Goal: Transaction & Acquisition: Purchase product/service

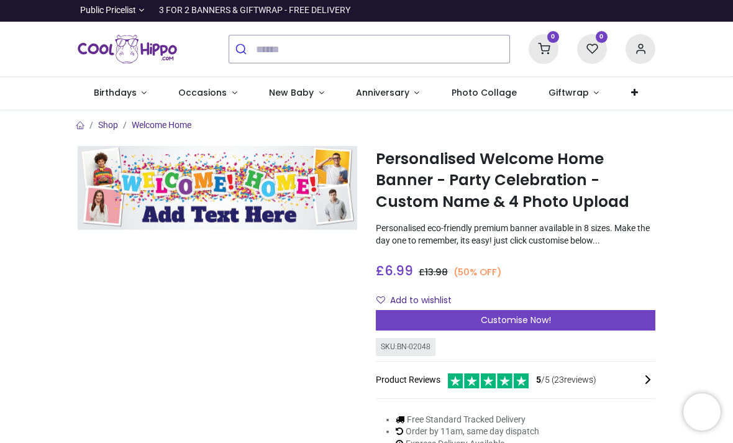
click at [240, 91] on link "Occasions" at bounding box center [208, 93] width 91 height 32
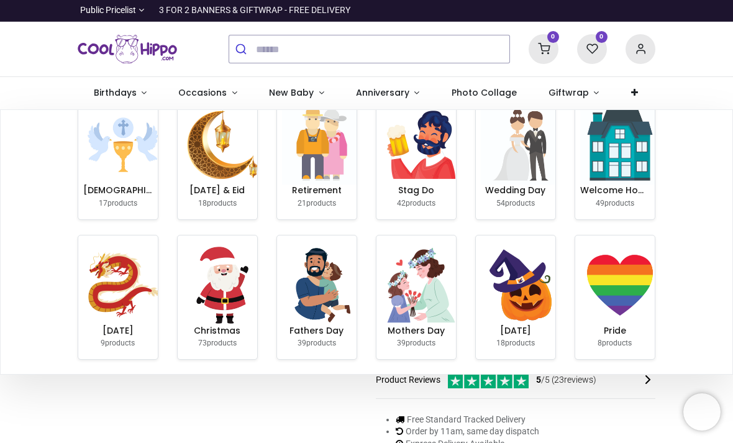
scroll to position [125, 0]
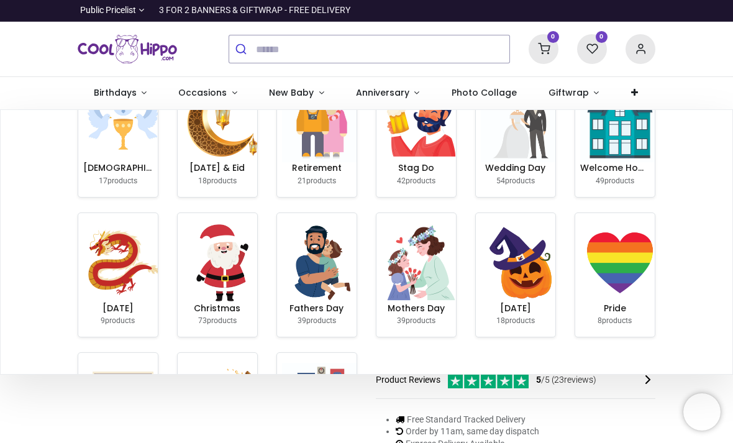
click at [616, 174] on h6 "Welcome Home" at bounding box center [615, 168] width 70 height 12
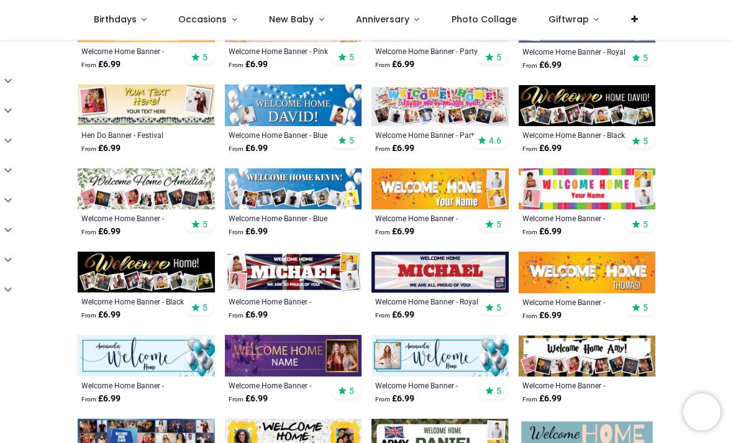
scroll to position [368, 0]
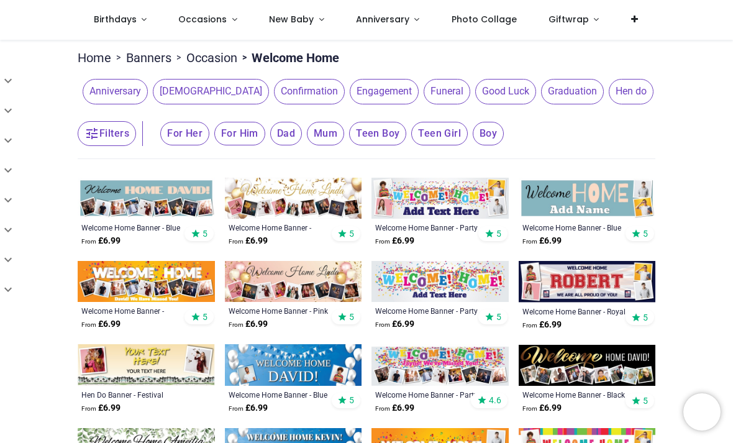
scroll to position [107, 0]
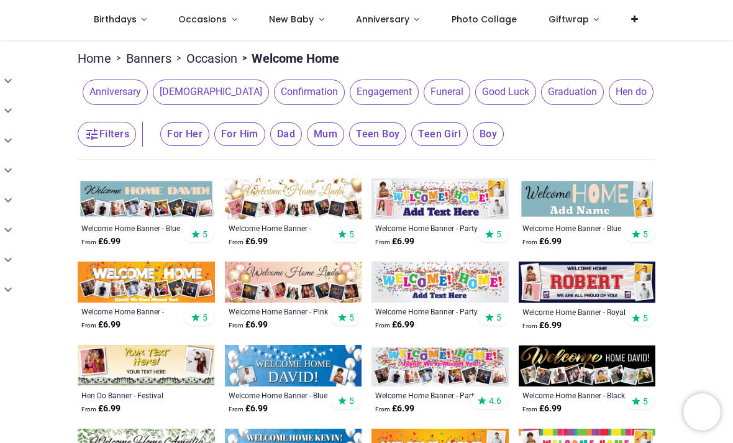
click at [106, 135] on button "Filters" at bounding box center [107, 134] width 58 height 25
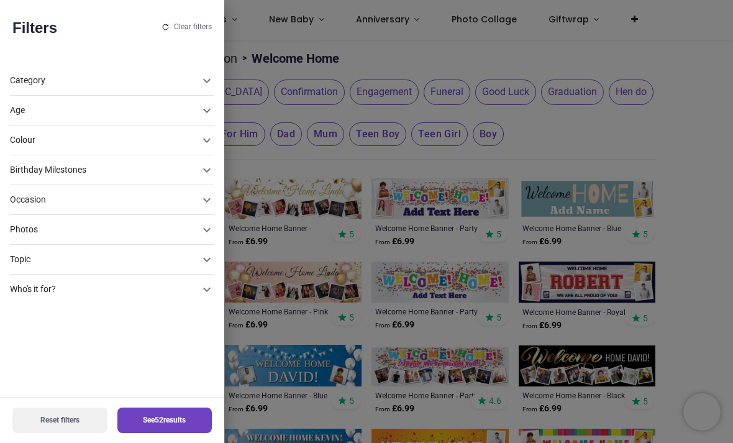
click at [681, 39] on div at bounding box center [366, 221] width 733 height 443
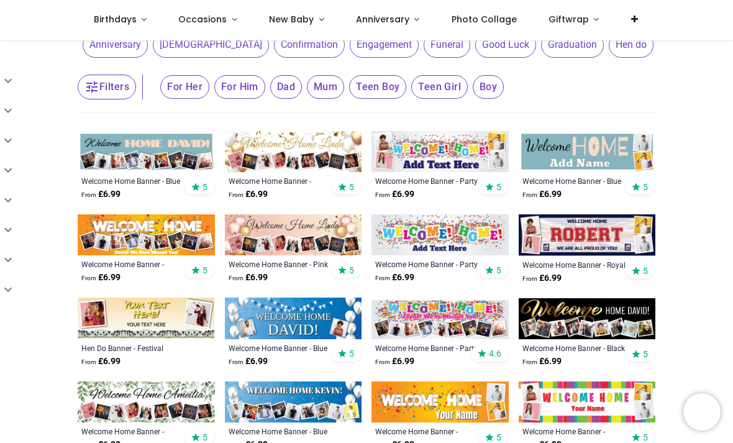
scroll to position [155, 0]
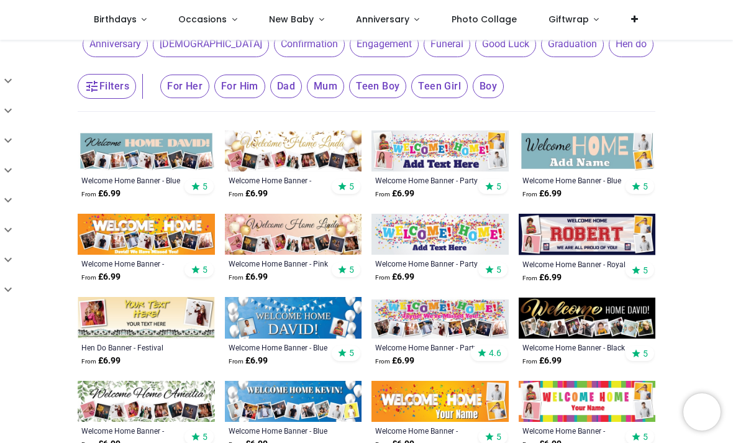
click at [308, 322] on img at bounding box center [293, 317] width 137 height 41
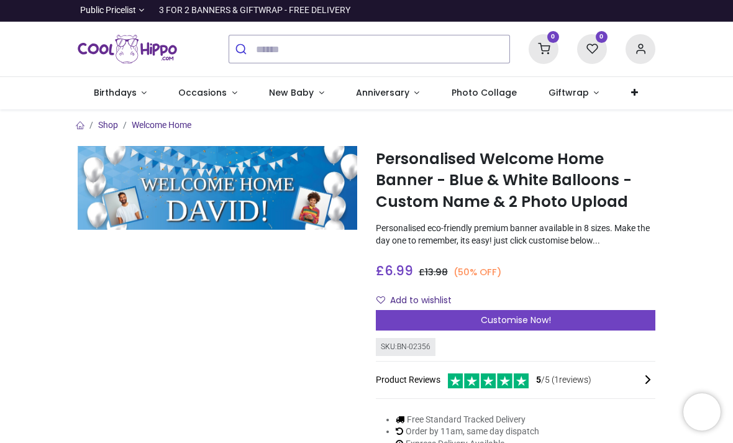
click at [557, 319] on div "Customise Now!" at bounding box center [515, 320] width 279 height 21
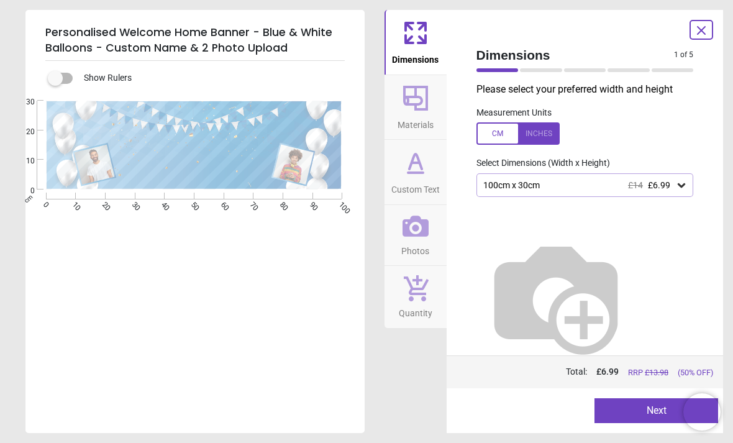
click at [650, 408] on button "Next" at bounding box center [656, 410] width 124 height 25
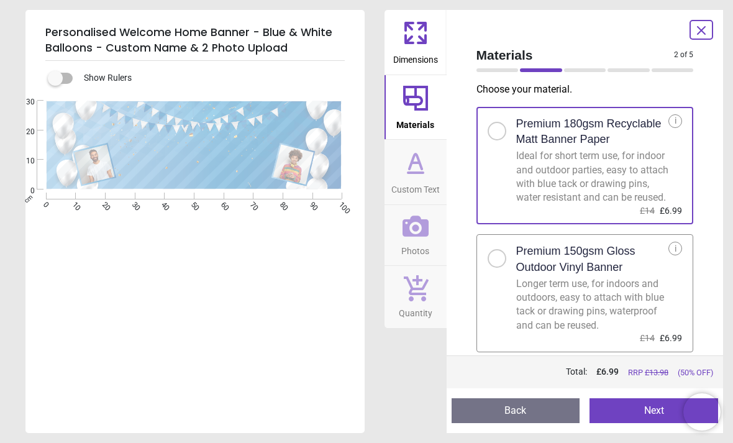
click at [645, 403] on button "Next" at bounding box center [653, 410] width 129 height 25
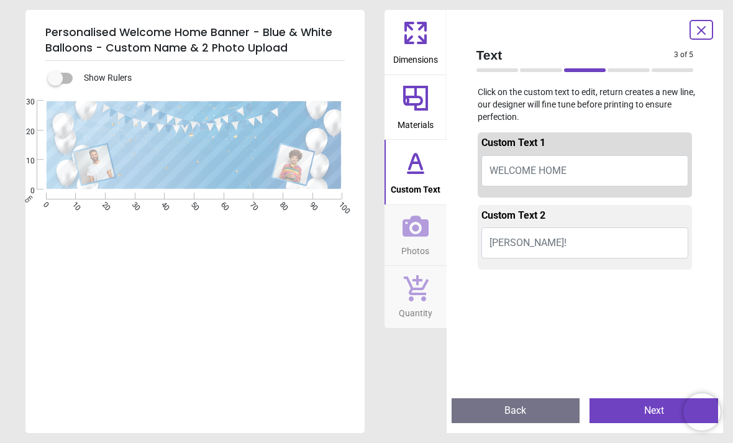
click at [552, 238] on button "DAVID!" at bounding box center [584, 242] width 207 height 31
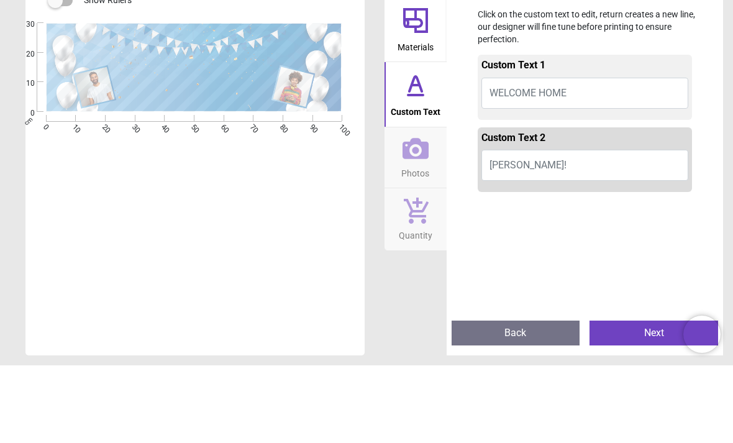
click at [548, 227] on button "DAVID!" at bounding box center [584, 242] width 207 height 31
click at [545, 227] on button "DAVID!" at bounding box center [584, 242] width 207 height 31
click at [509, 227] on button "DAVID!" at bounding box center [584, 242] width 207 height 31
click at [501, 237] on span "DAVID!" at bounding box center [527, 243] width 77 height 12
type textarea "*"
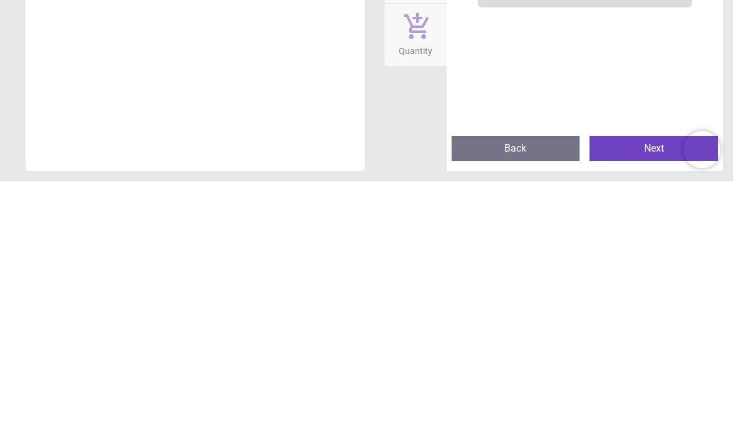
type textarea "******"
click at [650, 398] on button "Next" at bounding box center [653, 410] width 129 height 25
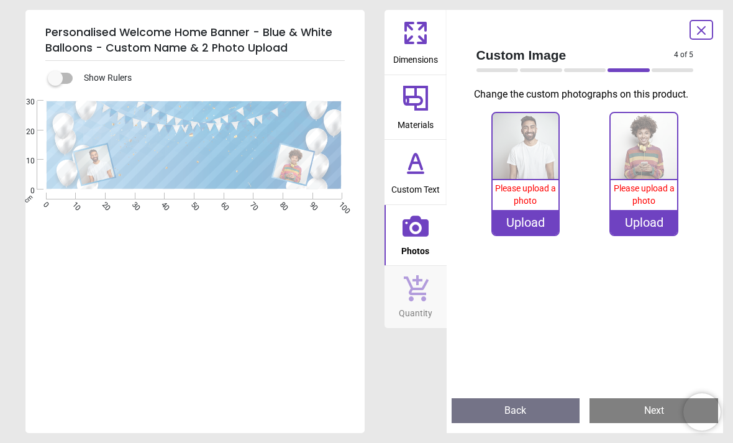
click at [697, 37] on icon at bounding box center [701, 30] width 15 height 15
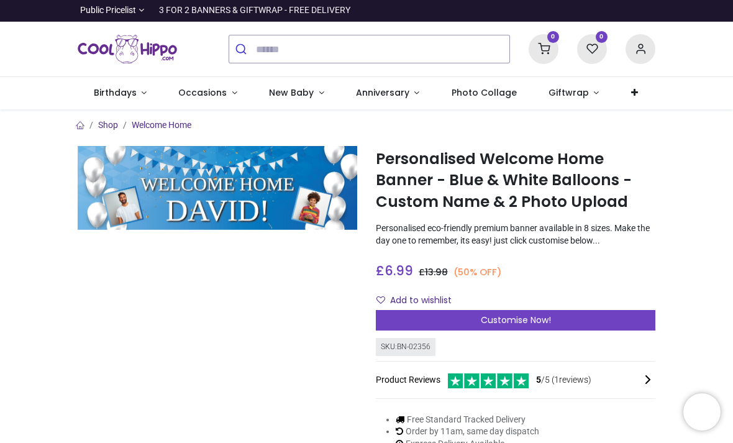
click at [634, 315] on div "Customise Now!" at bounding box center [515, 320] width 279 height 21
